Goal: Task Accomplishment & Management: Complete application form

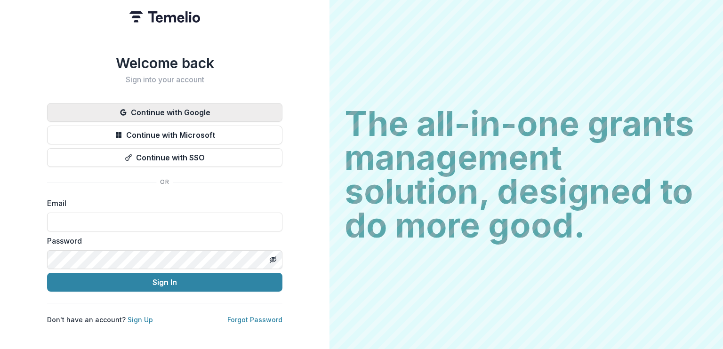
click at [198, 105] on button "Continue with Google" at bounding box center [164, 112] width 235 height 19
click at [219, 114] on button "Continue with Google" at bounding box center [164, 112] width 235 height 19
